Goal: Download file/media

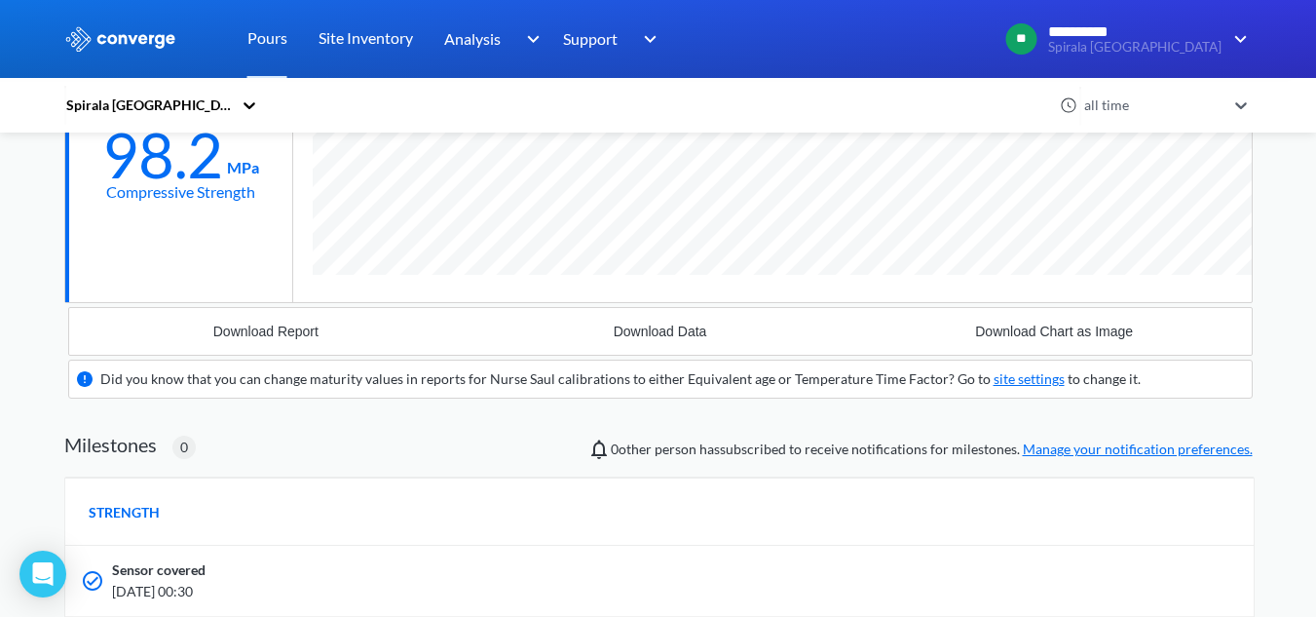
scroll to position [487, 0]
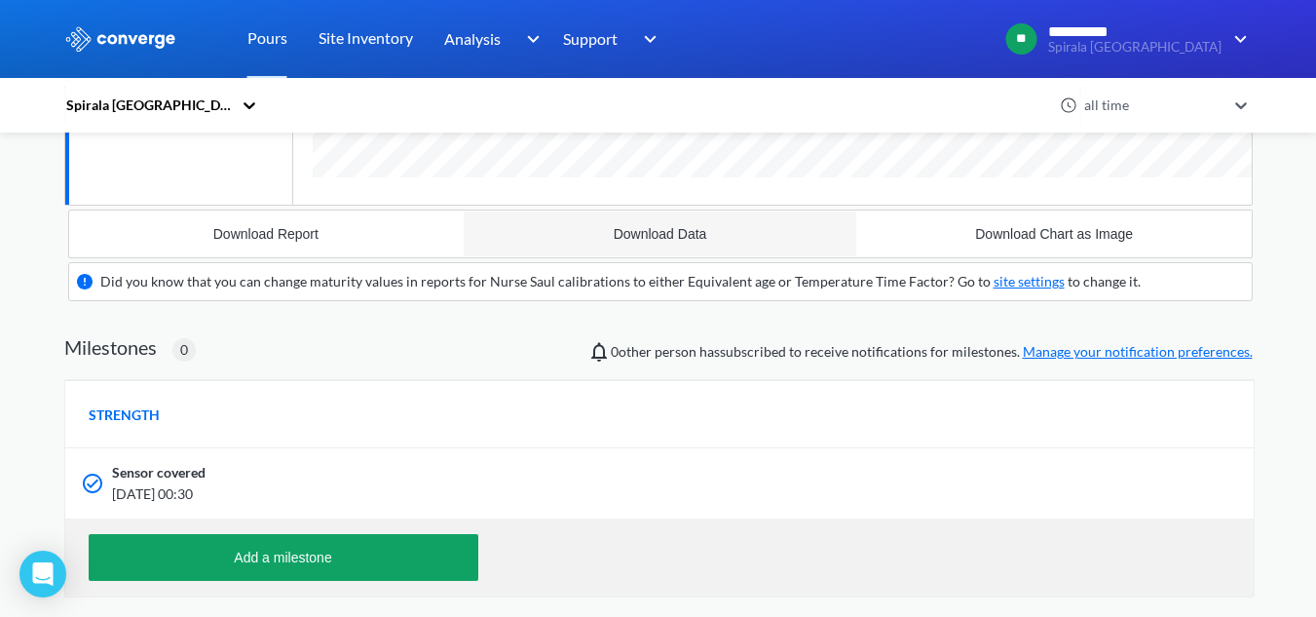
click at [667, 230] on div "Download Data" at bounding box center [661, 234] width 94 height 16
click at [637, 229] on div "Download Data" at bounding box center [661, 234] width 94 height 16
click at [641, 224] on button "Download Data" at bounding box center [660, 233] width 394 height 47
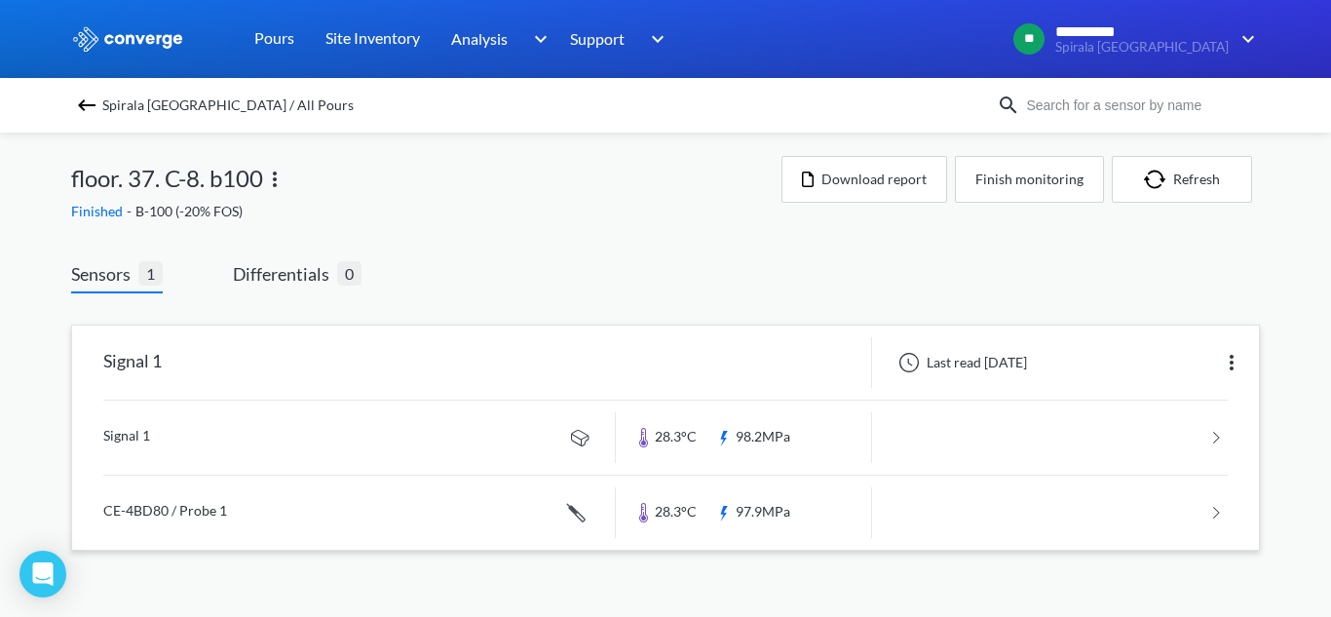
click at [166, 510] on link at bounding box center [665, 512] width 1124 height 74
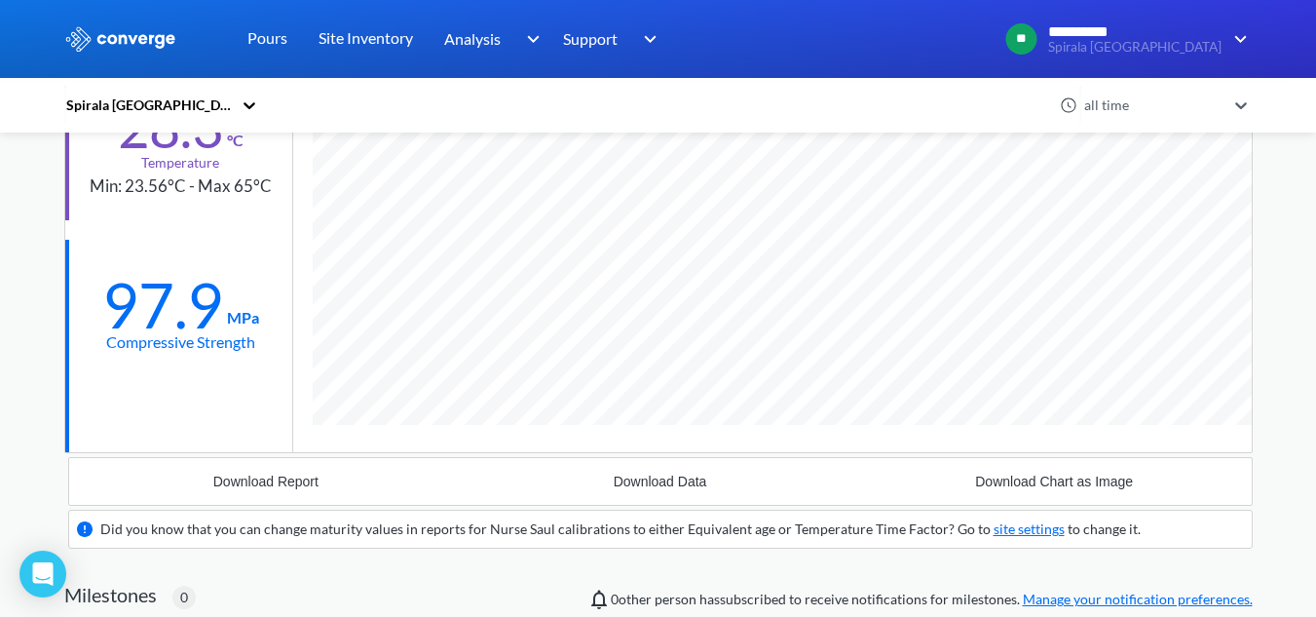
scroll to position [1246, 1188]
click at [640, 483] on div "Download Data" at bounding box center [661, 481] width 94 height 16
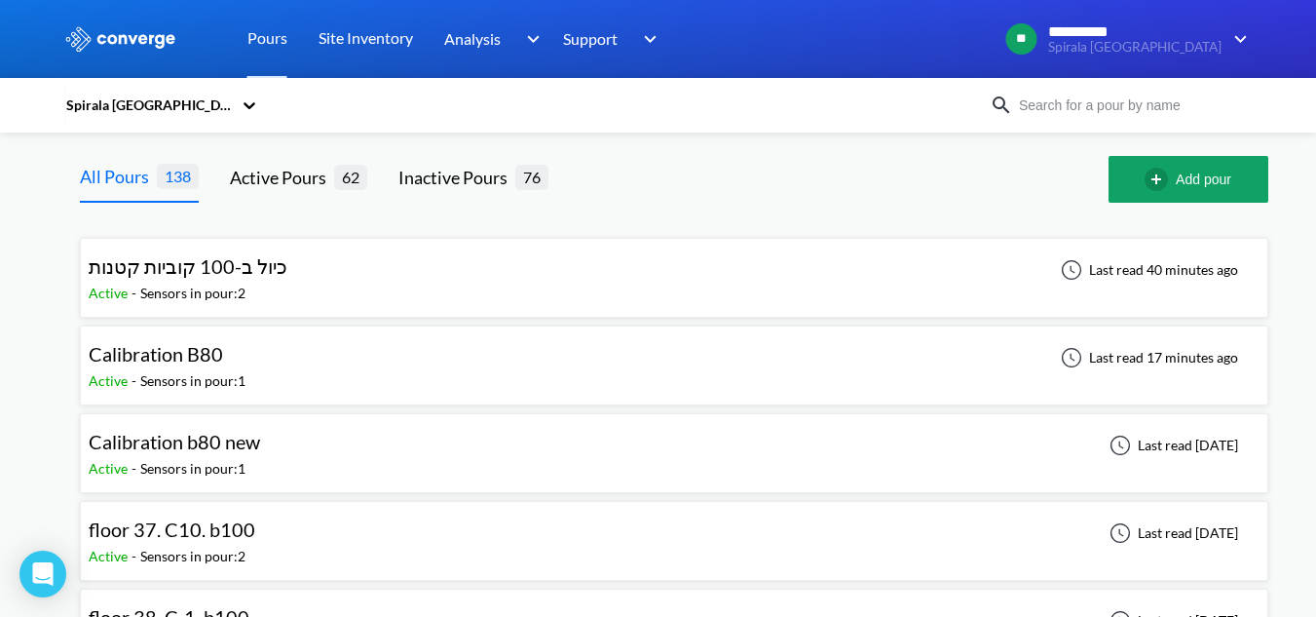
click at [1000, 112] on img at bounding box center [1001, 105] width 23 height 23
click at [1011, 107] on img at bounding box center [1001, 105] width 23 height 23
click at [1013, 107] on img at bounding box center [1001, 105] width 23 height 23
click at [1173, 103] on input at bounding box center [1131, 104] width 236 height 21
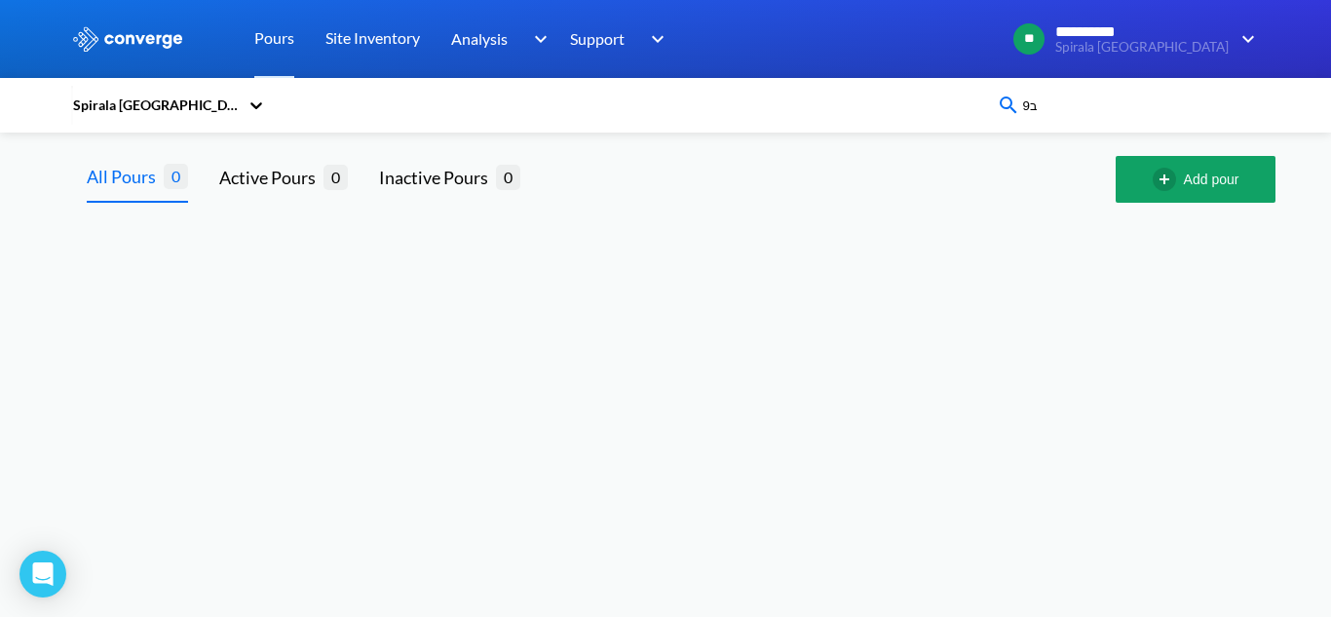
type input "ב"
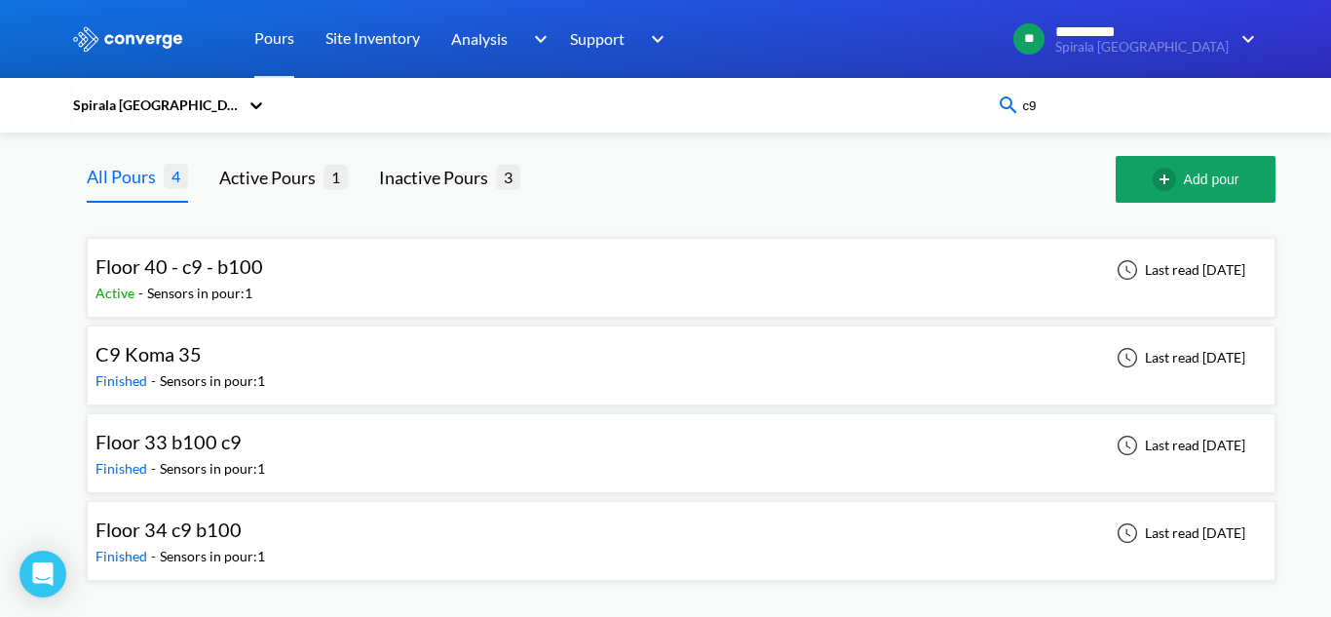
type input "c"
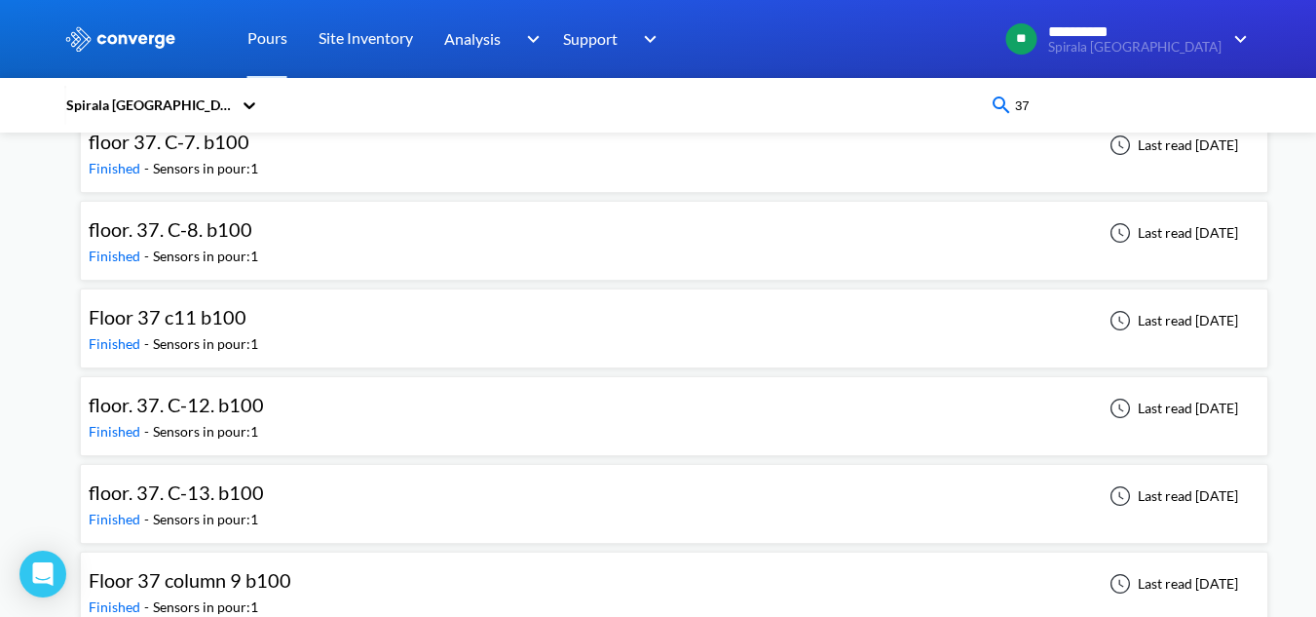
scroll to position [769, 0]
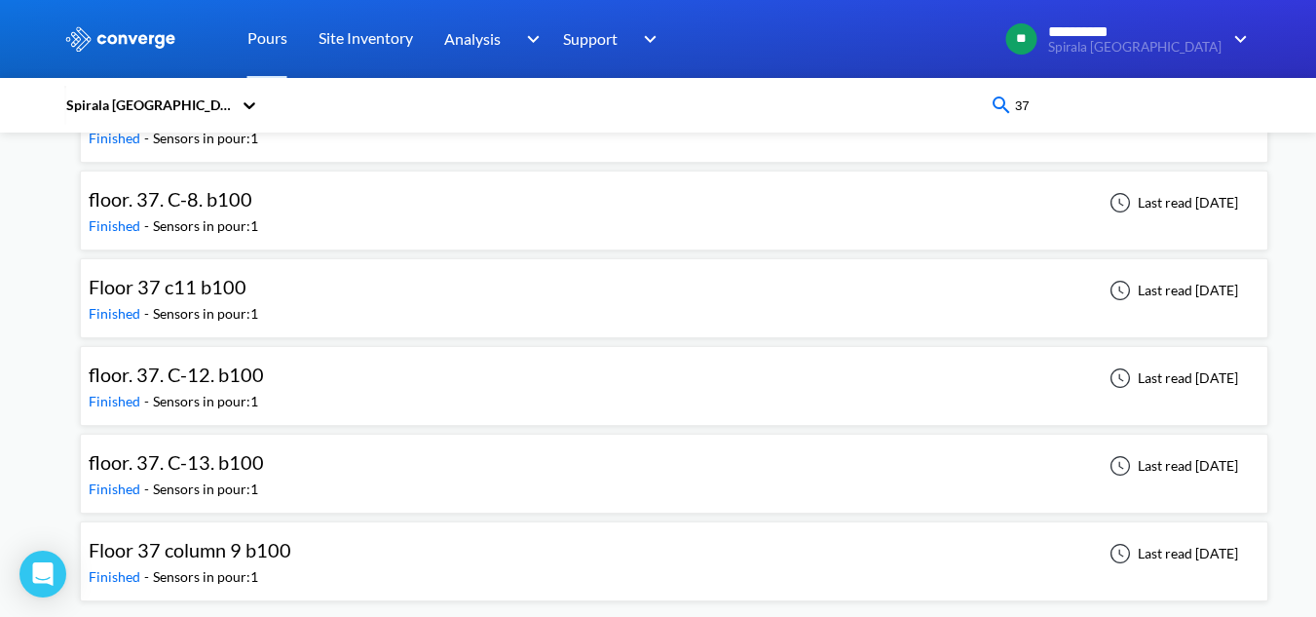
type input "37"
click at [394, 552] on div "Floor 37 column 9 b100 Finished - Sensors in pour: 1 Last read [DATE]" at bounding box center [674, 561] width 1171 height 62
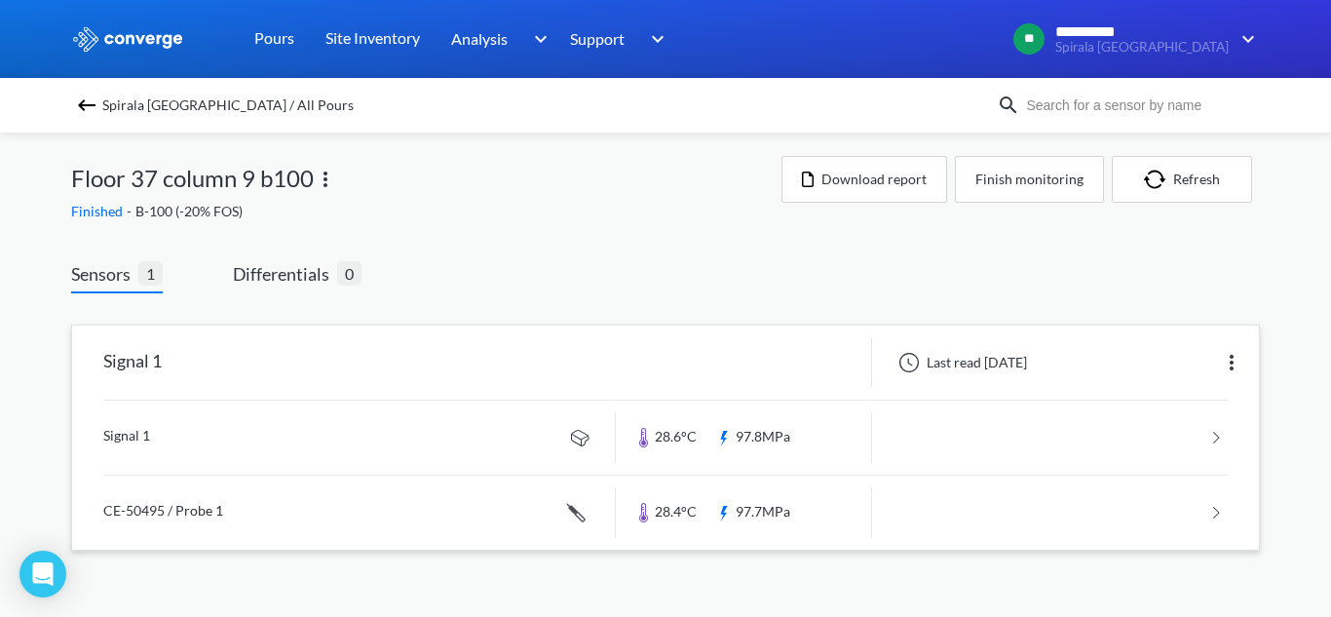
click at [303, 438] on link at bounding box center [665, 437] width 1124 height 74
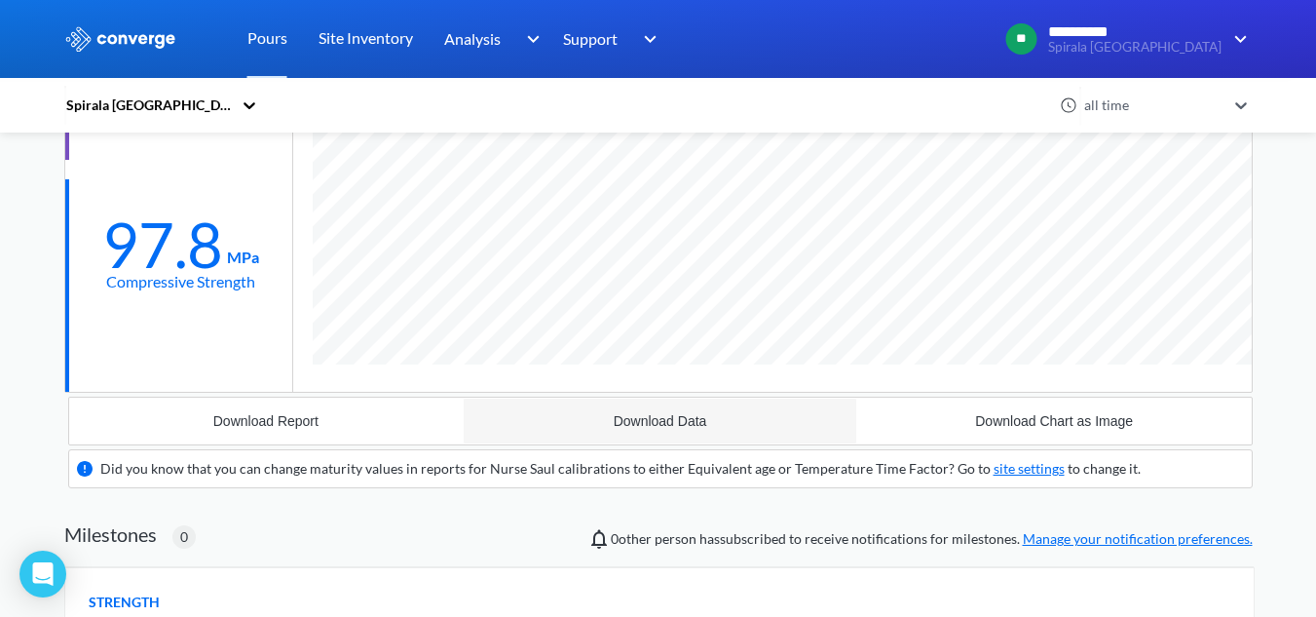
scroll to position [292, 0]
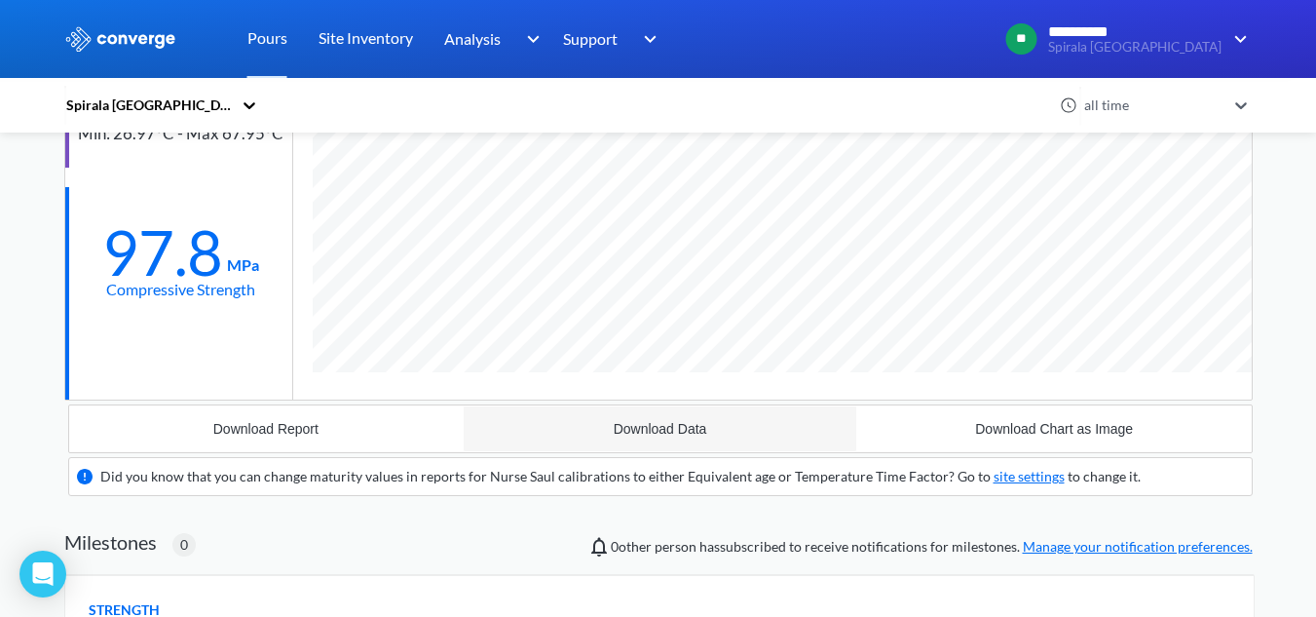
click at [617, 421] on div "Download Data" at bounding box center [661, 429] width 94 height 16
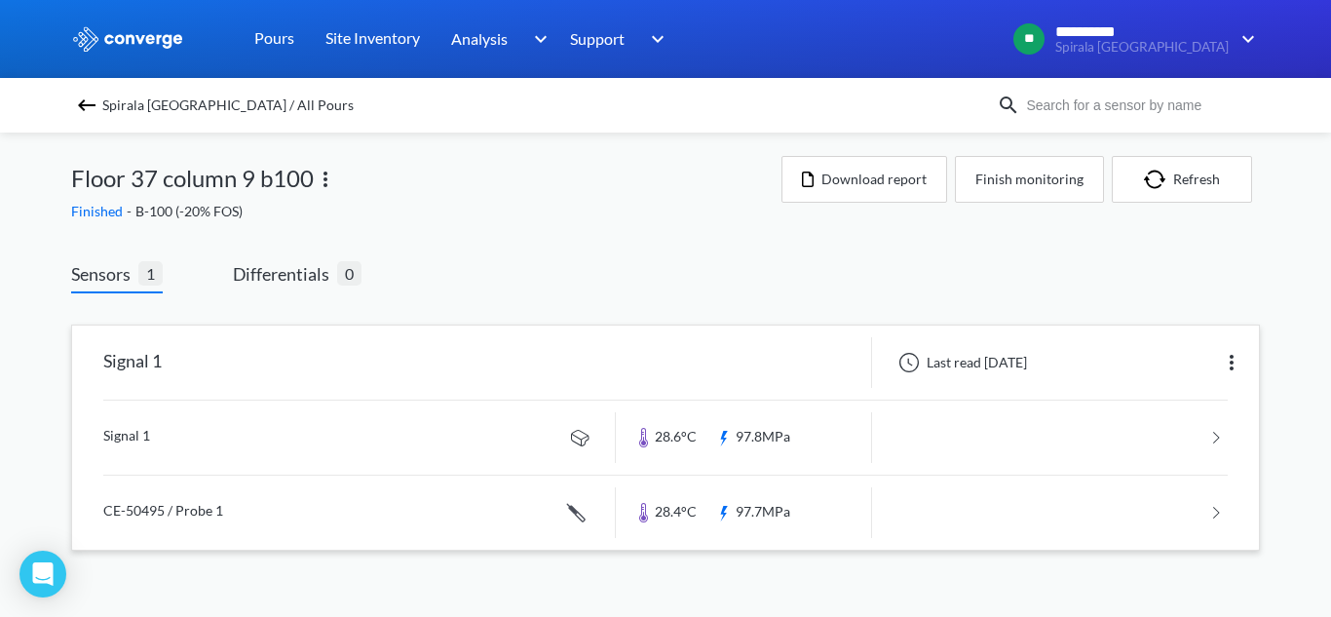
click at [307, 518] on link at bounding box center [665, 512] width 1124 height 74
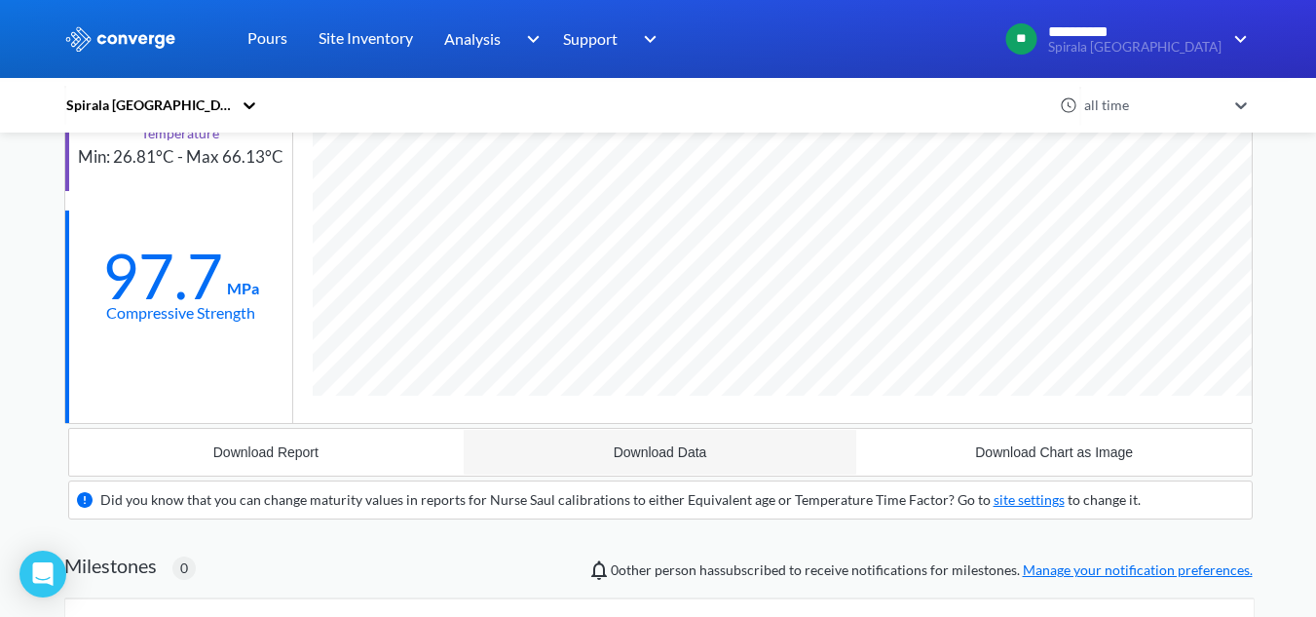
scroll to position [195, 0]
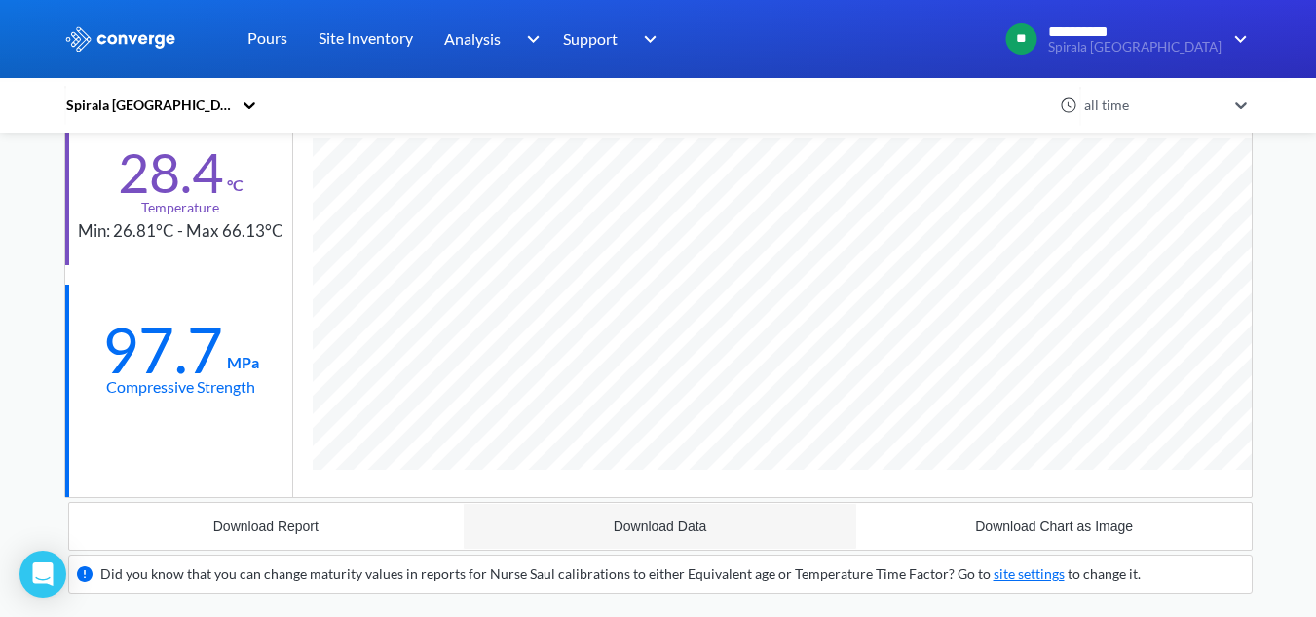
click at [646, 515] on button "Download Data" at bounding box center [660, 526] width 394 height 47
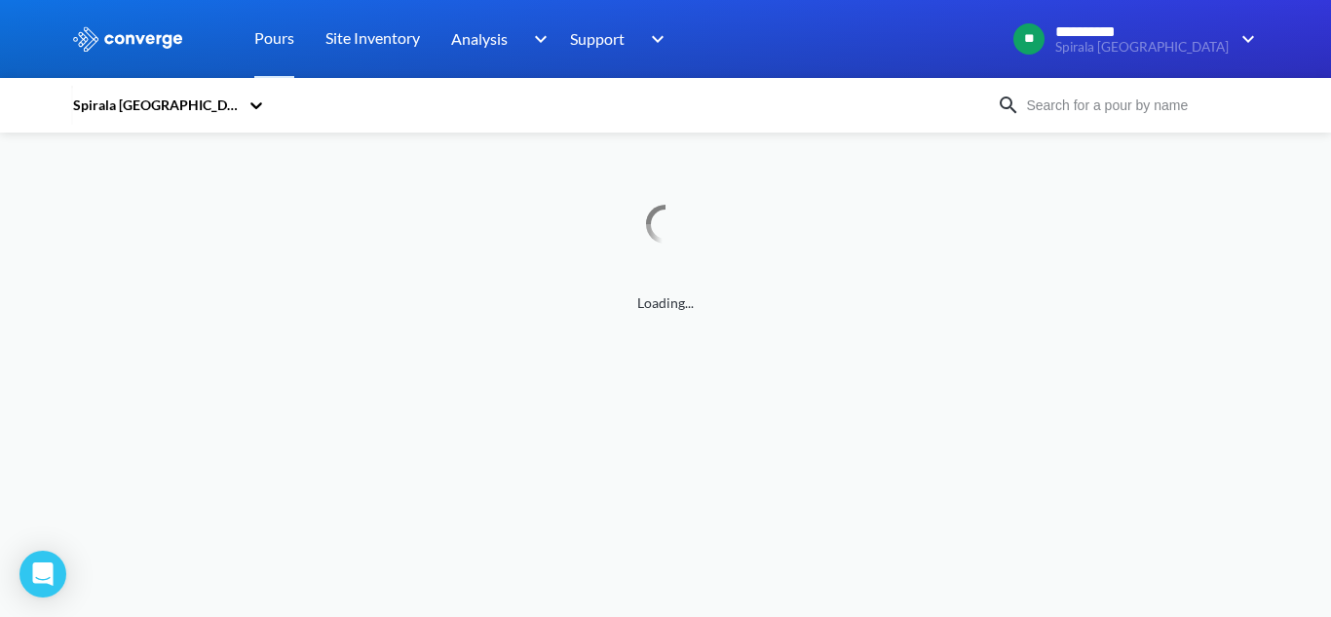
click at [1062, 100] on input at bounding box center [1138, 104] width 236 height 21
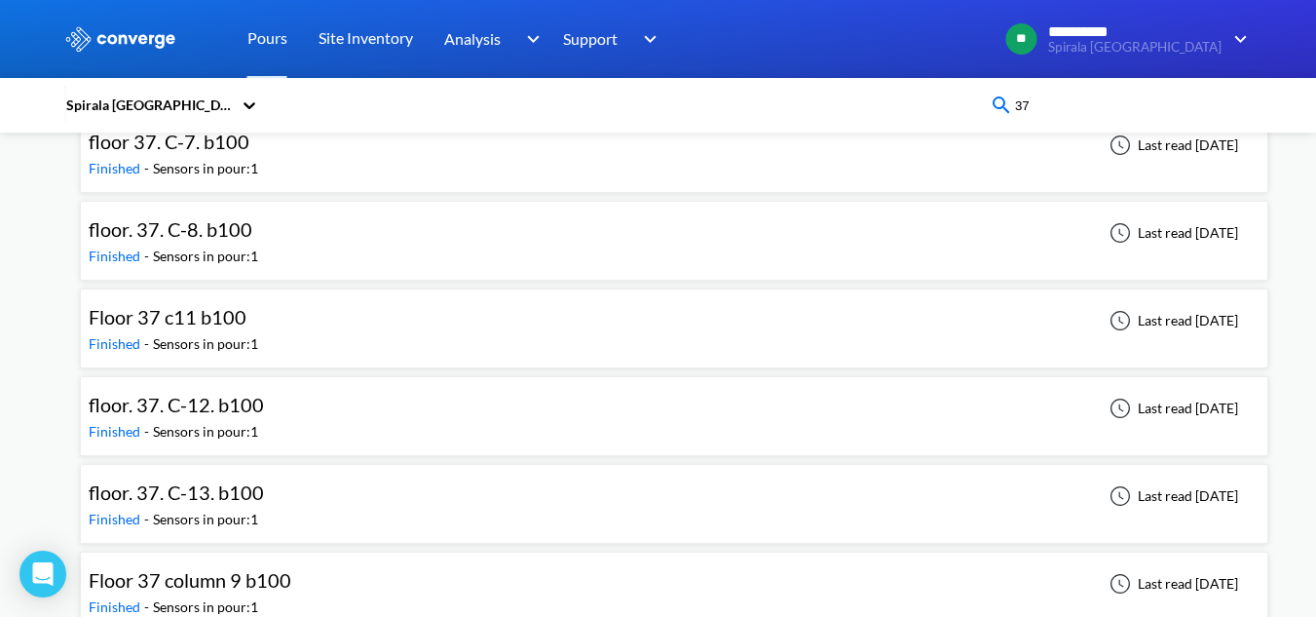
scroll to position [769, 0]
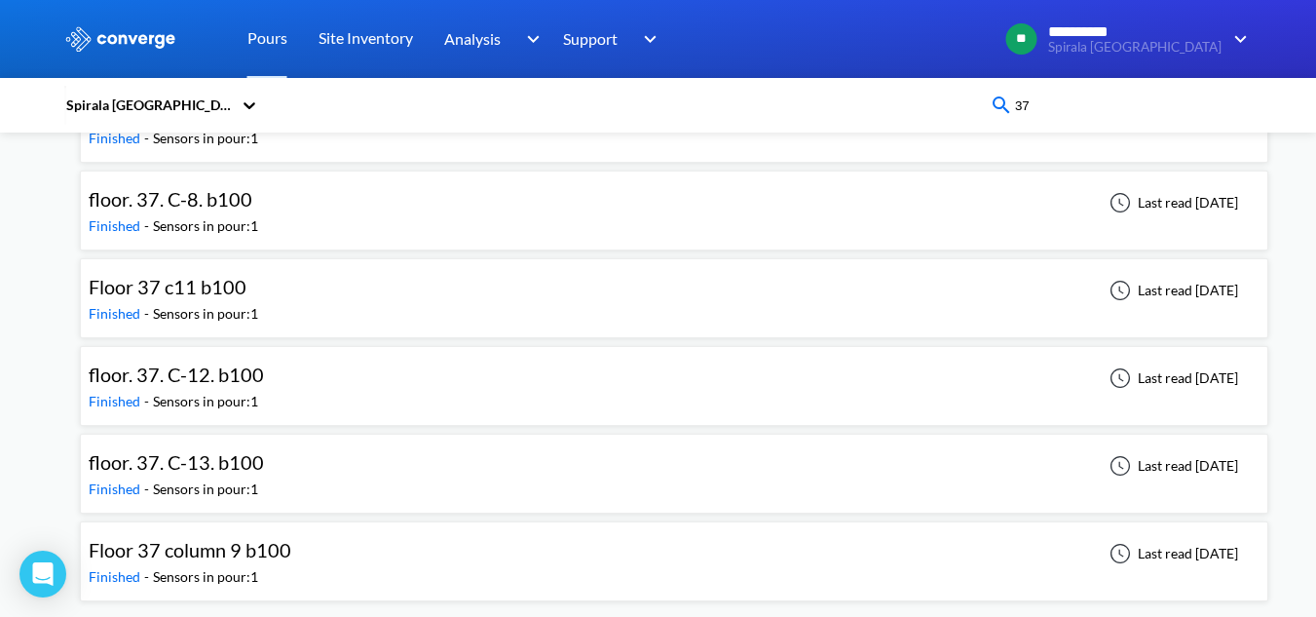
drag, startPoint x: 1089, startPoint y: 110, endPoint x: 981, endPoint y: 111, distance: 108.1
click at [981, 111] on div "Spirala [GEOGRAPHIC_DATA] 37" at bounding box center [658, 105] width 1188 height 45
type input "37"
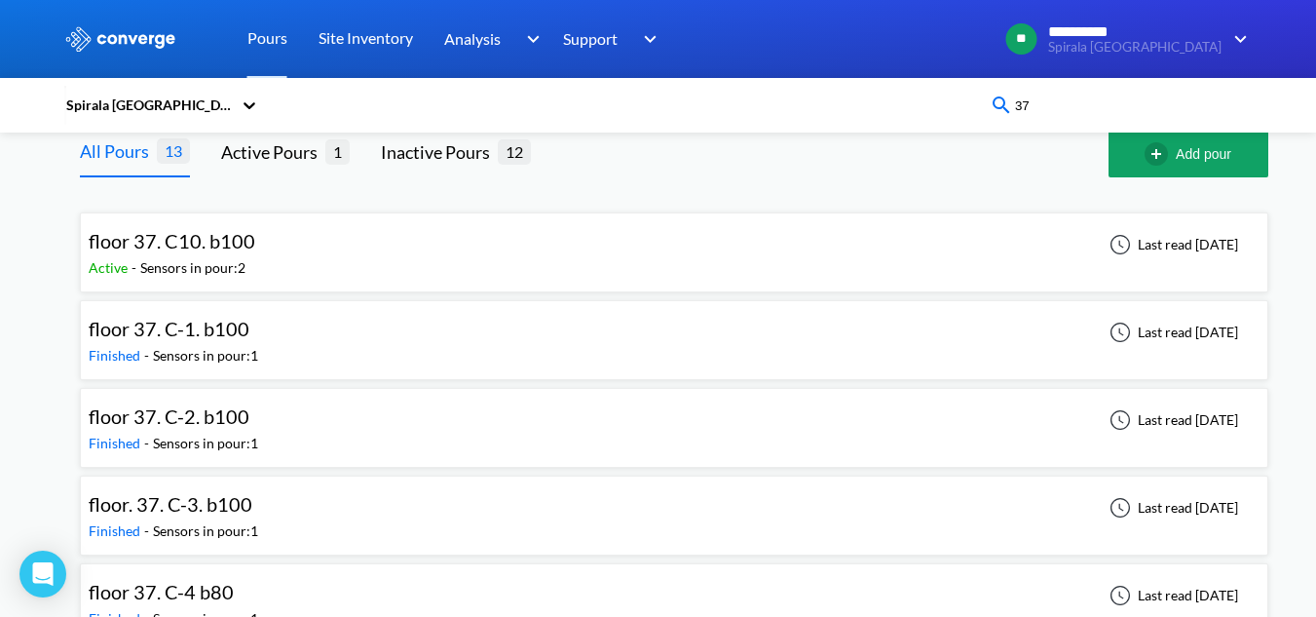
scroll to position [0, 0]
